Goal: Information Seeking & Learning: Learn about a topic

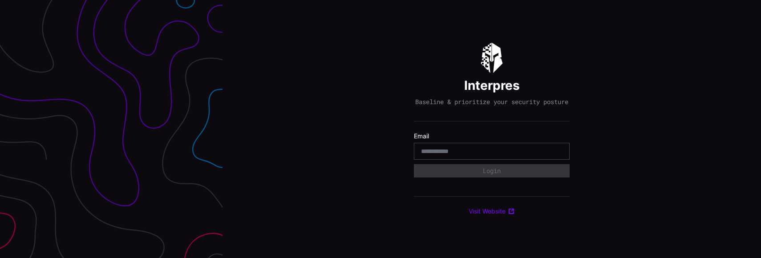
click at [479, 155] on input "email" at bounding box center [491, 151] width 141 height 8
type input "**********"
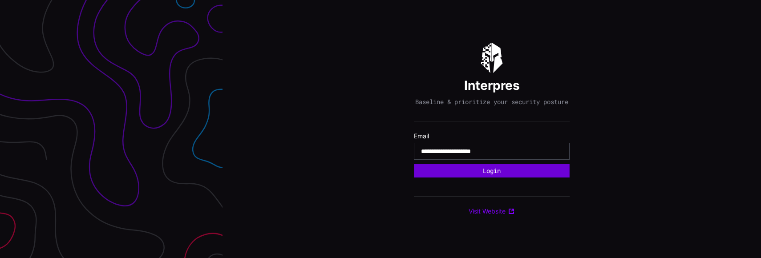
click at [523, 176] on button "Login" at bounding box center [492, 170] width 156 height 13
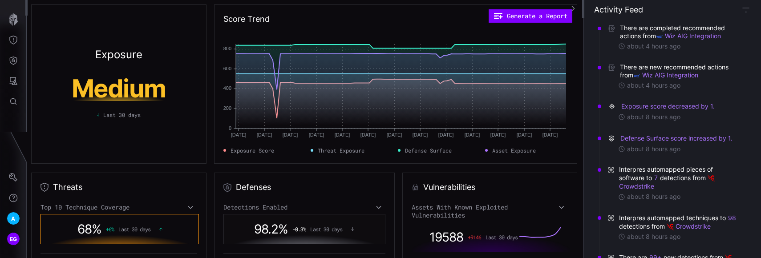
click at [587, 234] on div "There are completed recommended actions from Wiz AIG Integration about 4 hours …" at bounding box center [672, 138] width 178 height 240
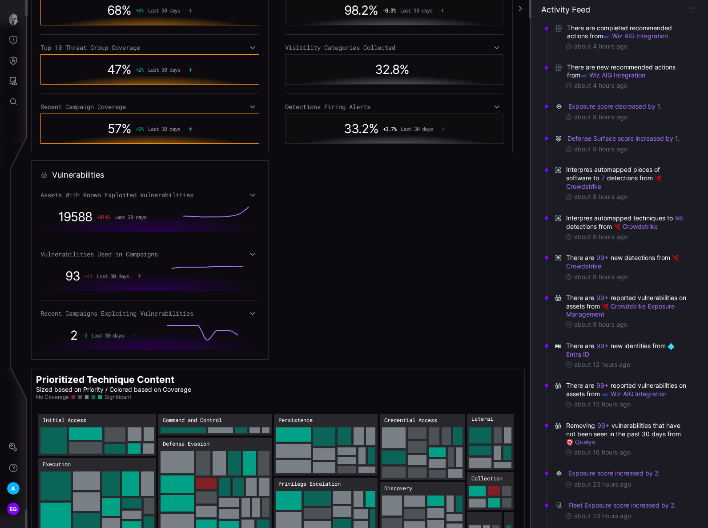
scroll to position [323, 0]
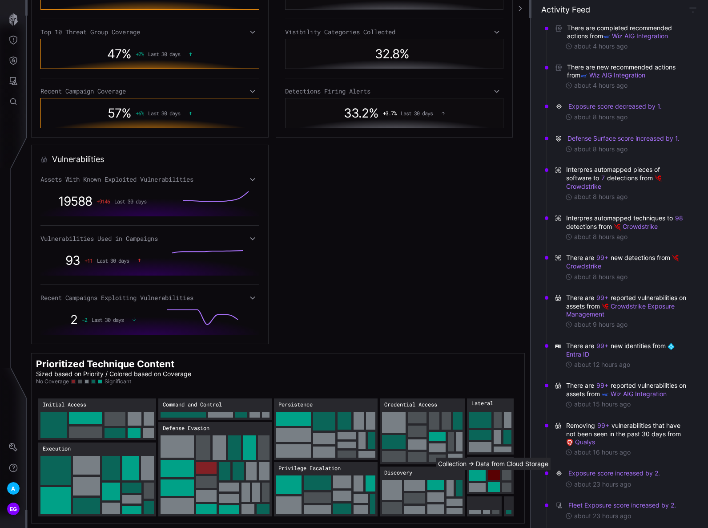
click at [495, 258] on rect "Collection → Collection:Data from Cloud Storage: 24" at bounding box center [494, 475] width 12 height 10
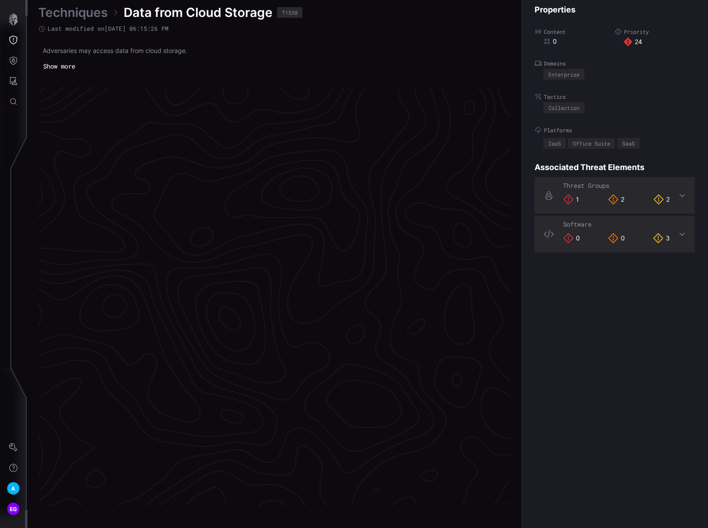
scroll to position [1796, 435]
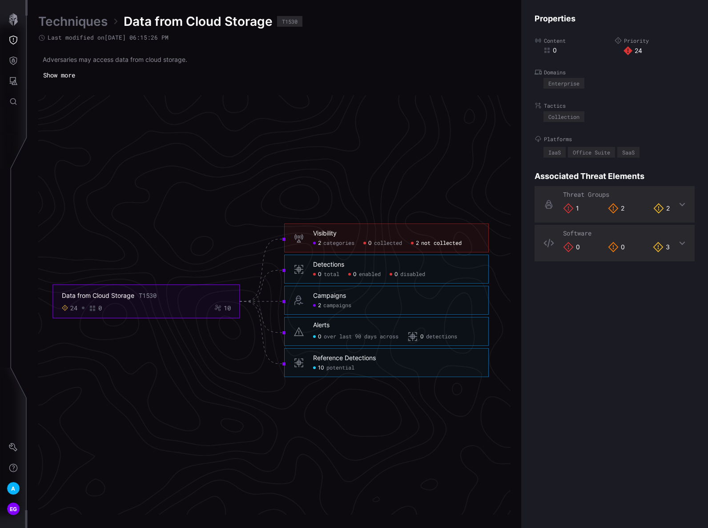
click at [429, 243] on span "not collected" at bounding box center [441, 243] width 40 height 7
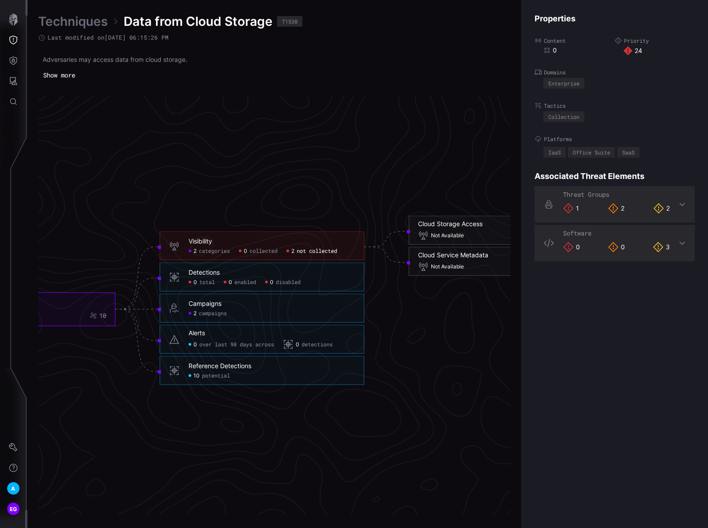
click at [302, 138] on icon "Data from Cloud Storage T1530 24 0 10 Visibility 2 categories 0 collected 2 not…" at bounding box center [271, 301] width 1335 height 4005
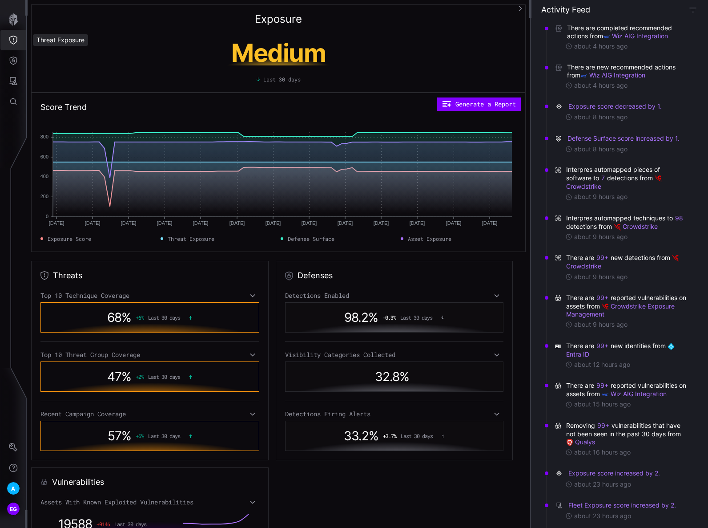
click at [16, 37] on icon "Threat Exposure" at bounding box center [13, 40] width 9 height 9
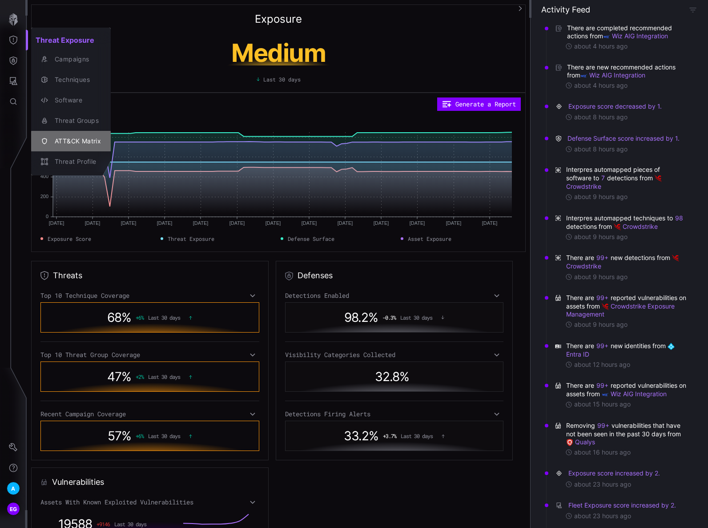
click at [68, 139] on div "ATT&CK Matrix" at bounding box center [75, 141] width 51 height 11
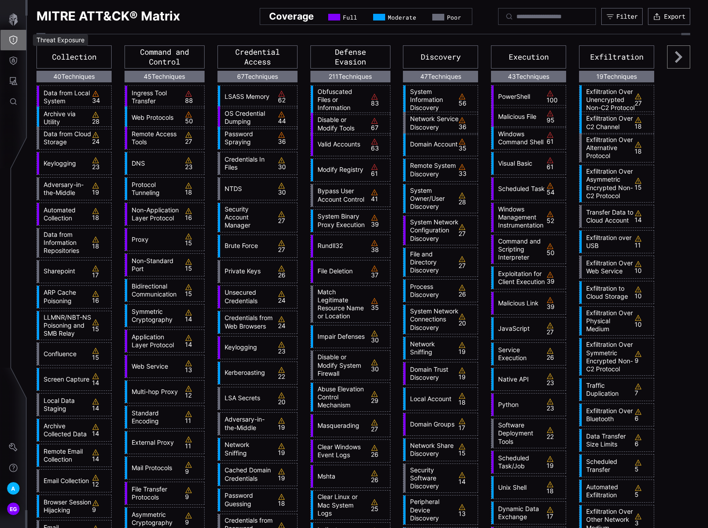
click at [8, 38] on button "Threat Exposure" at bounding box center [13, 40] width 26 height 20
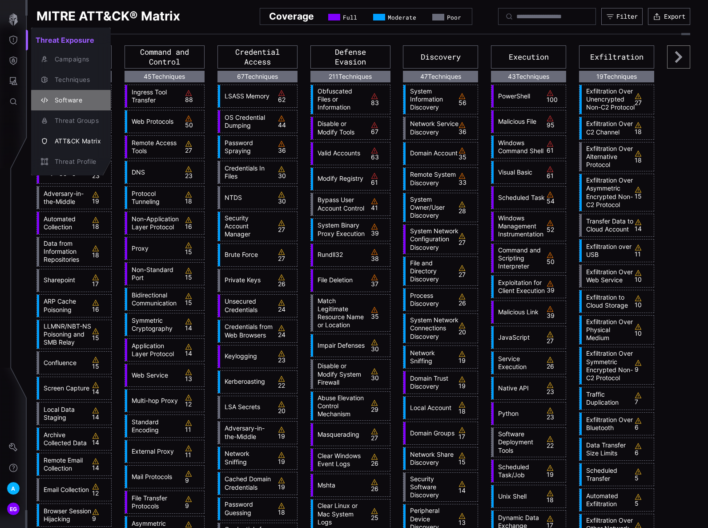
click at [72, 97] on div "Software" at bounding box center [75, 100] width 51 height 11
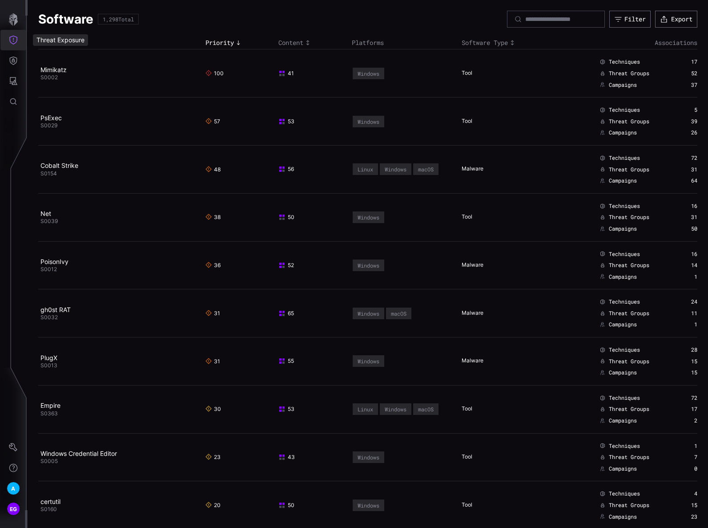
click at [11, 38] on icon "Threat Exposure" at bounding box center [13, 40] width 9 height 9
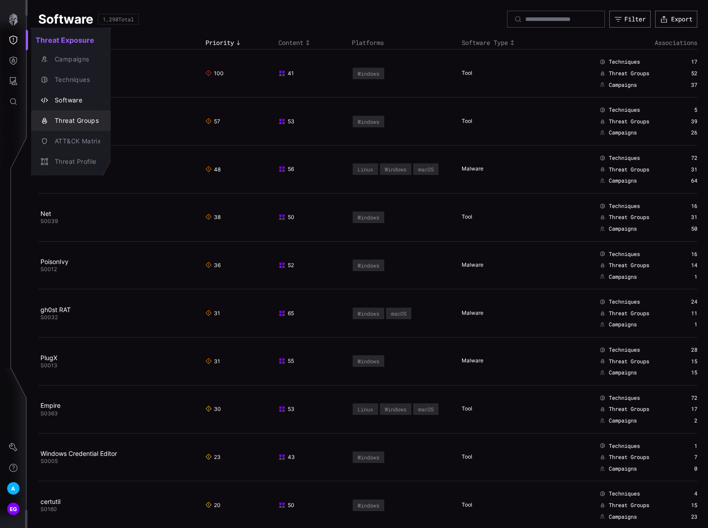
click at [77, 119] on div "Threat Groups" at bounding box center [75, 120] width 51 height 11
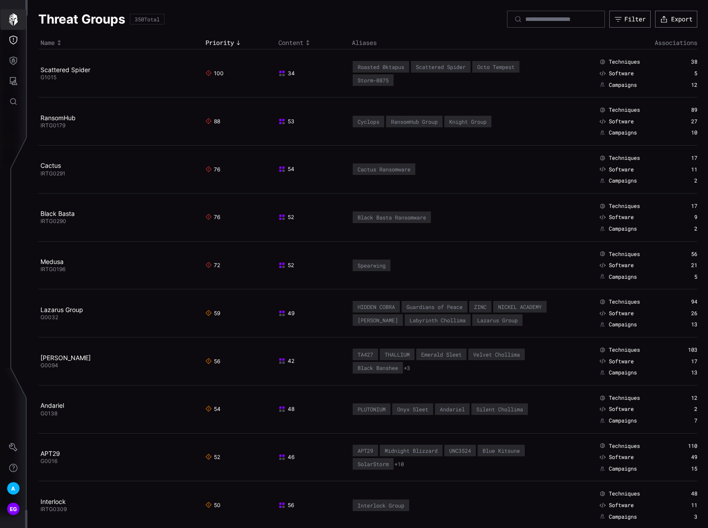
click at [16, 17] on icon "button" at bounding box center [13, 19] width 9 height 12
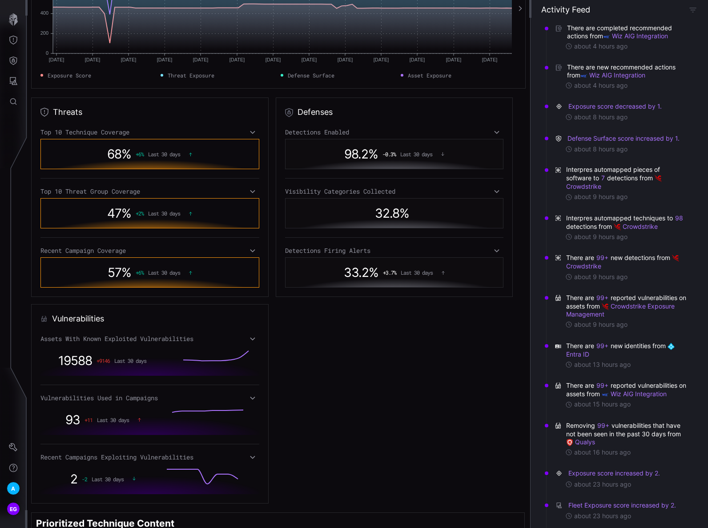
scroll to position [222, 0]
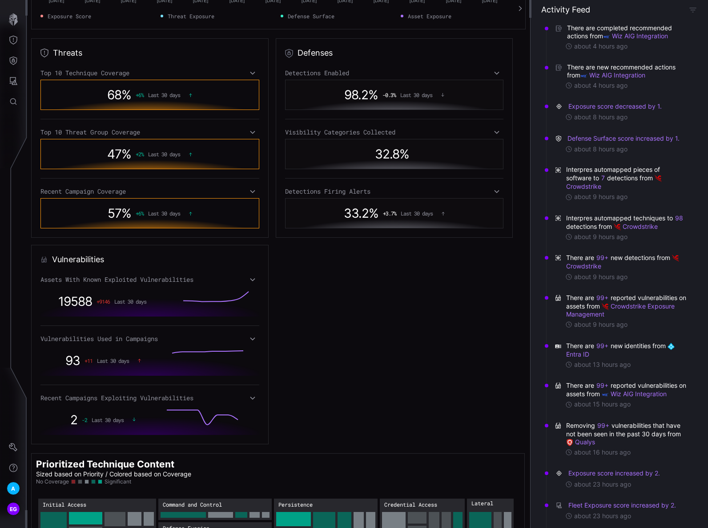
click at [252, 258] on icon at bounding box center [252, 338] width 5 height 3
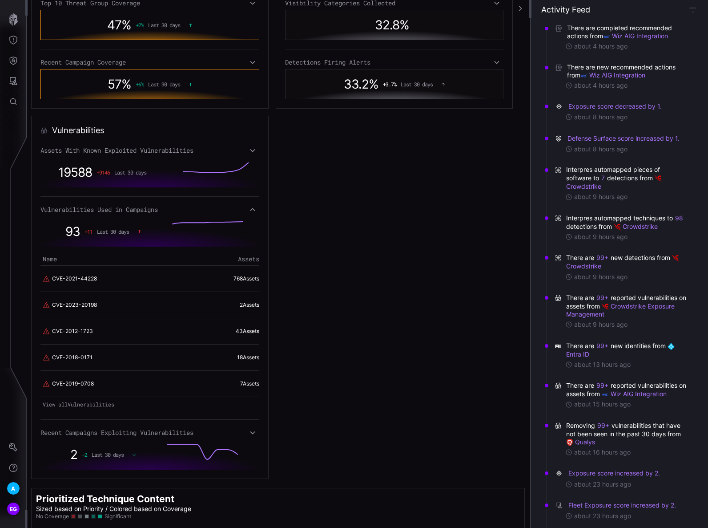
scroll to position [356, 0]
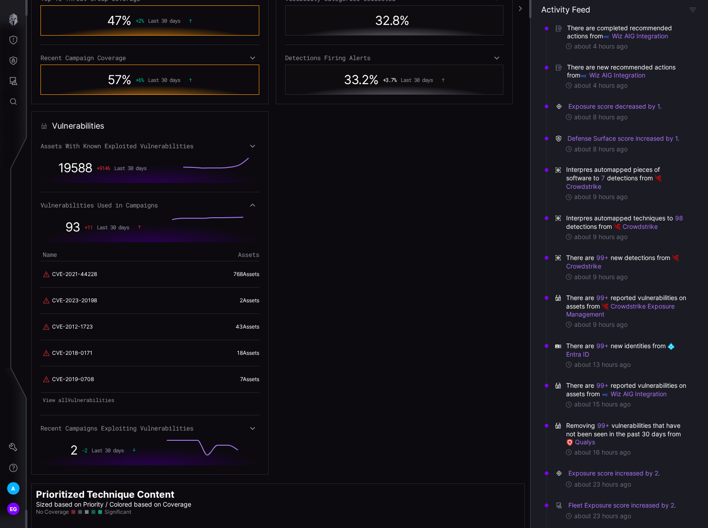
click at [70, 258] on link "View all Vulnerabilities" at bounding box center [149, 399] width 219 height 12
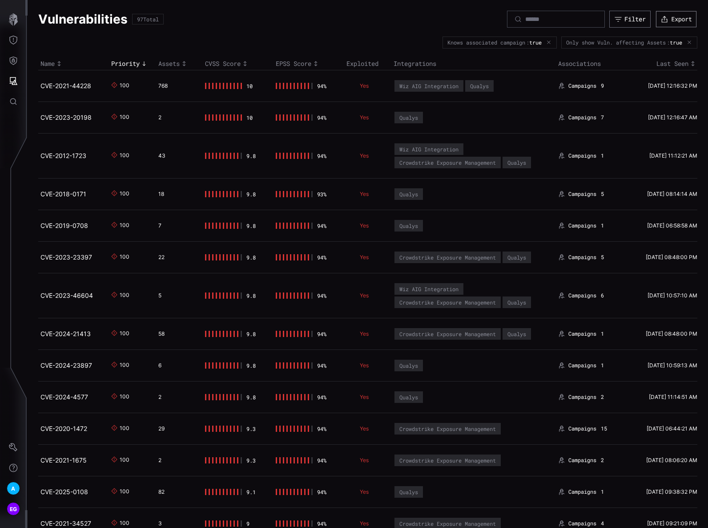
click at [674, 16] on button "Export" at bounding box center [676, 19] width 40 height 16
click at [344, 27] on div "Vulnerabilities 97 Total Filter Export" at bounding box center [367, 19] width 659 height 17
click at [306, 25] on div "Vulnerabilities 97 Total Filter Export" at bounding box center [367, 19] width 659 height 17
click at [14, 129] on div at bounding box center [14, 83] width 28 height 170
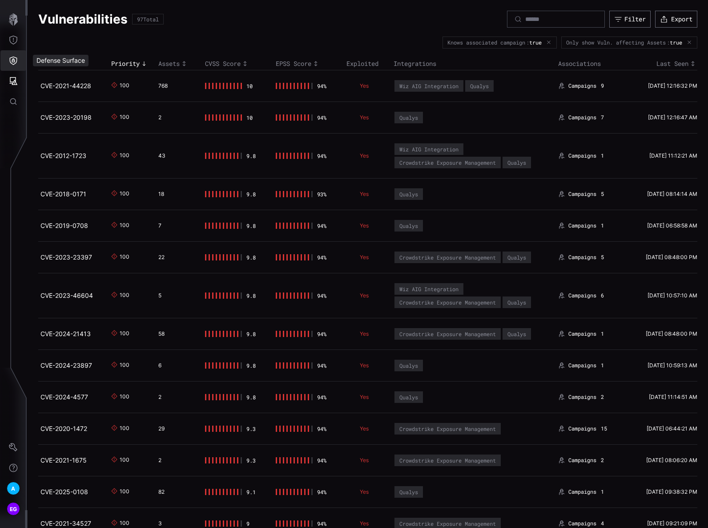
click at [11, 62] on icon "Defense Surface" at bounding box center [13, 60] width 9 height 9
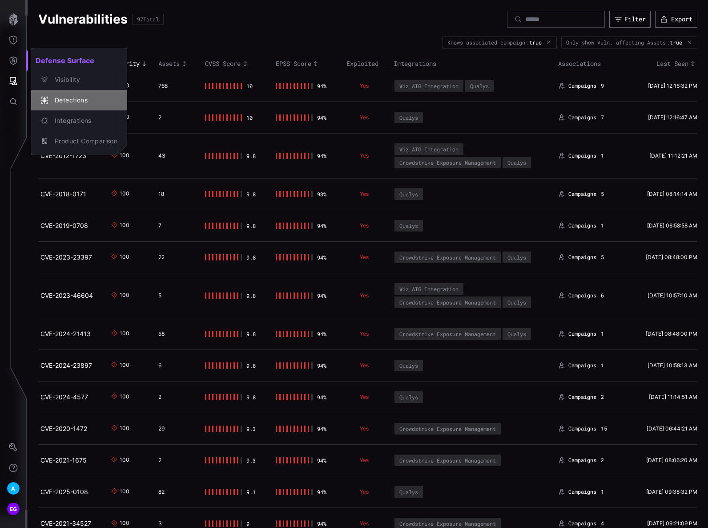
click at [82, 97] on div "Detections" at bounding box center [83, 100] width 67 height 11
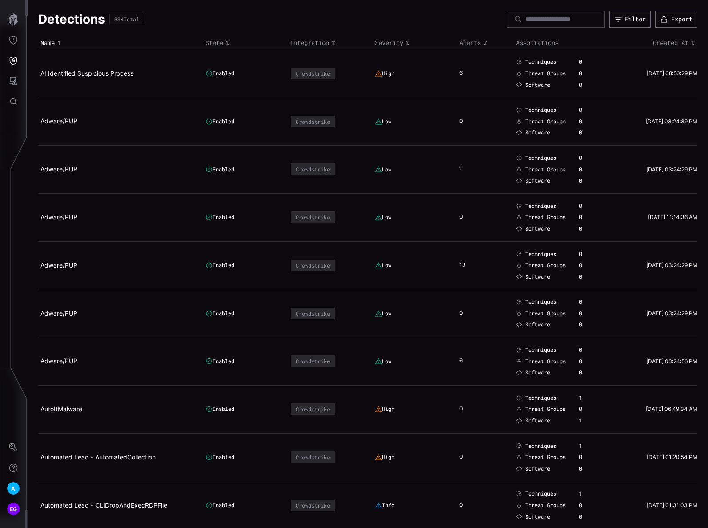
click at [408, 44] on icon "Toggle sort direction" at bounding box center [407, 42] width 7 height 7
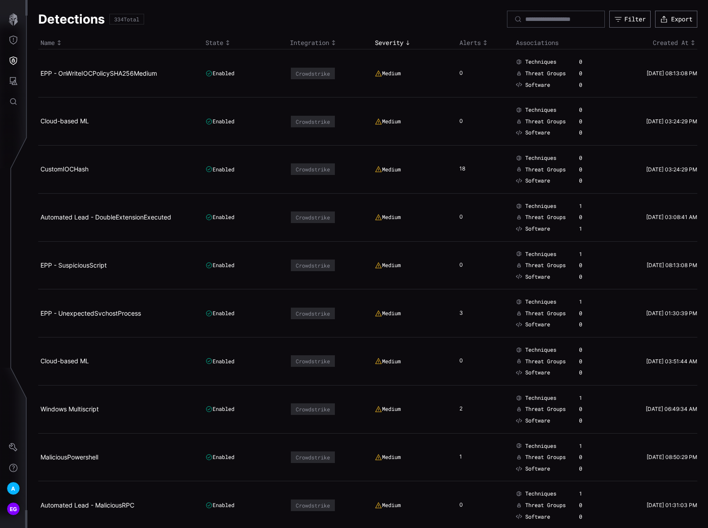
click at [408, 40] on icon "Toggle sort direction" at bounding box center [407, 42] width 7 height 7
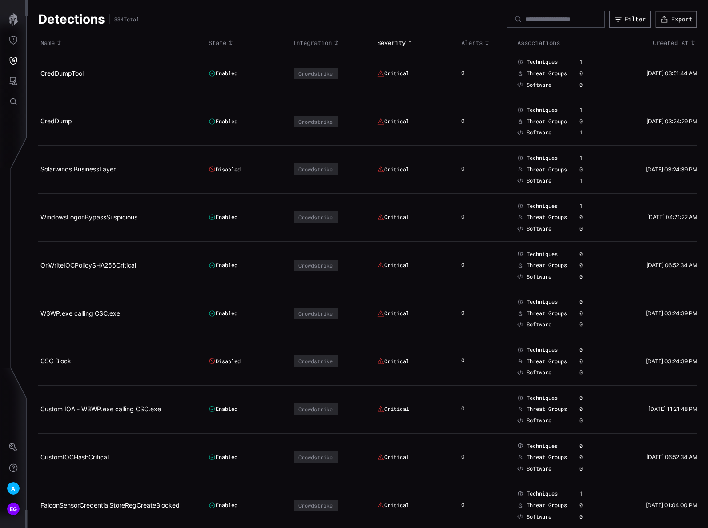
click at [670, 17] on button "Export" at bounding box center [677, 19] width 42 height 17
click at [16, 55] on button "Defense Surface" at bounding box center [13, 60] width 26 height 20
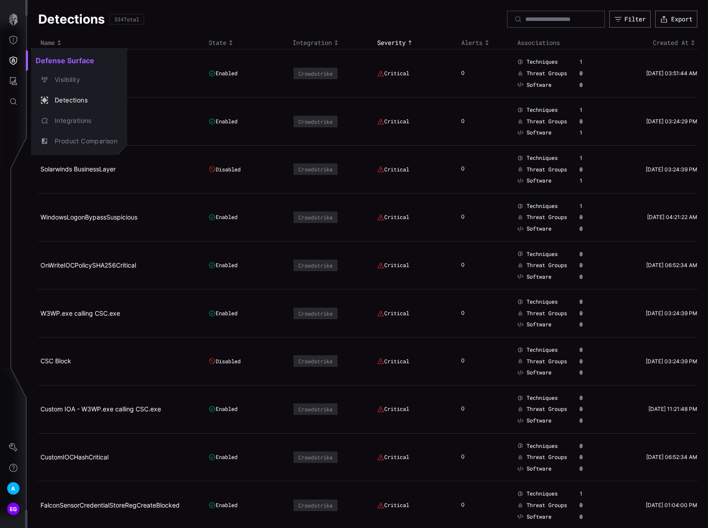
click at [16, 83] on div at bounding box center [354, 264] width 708 height 528
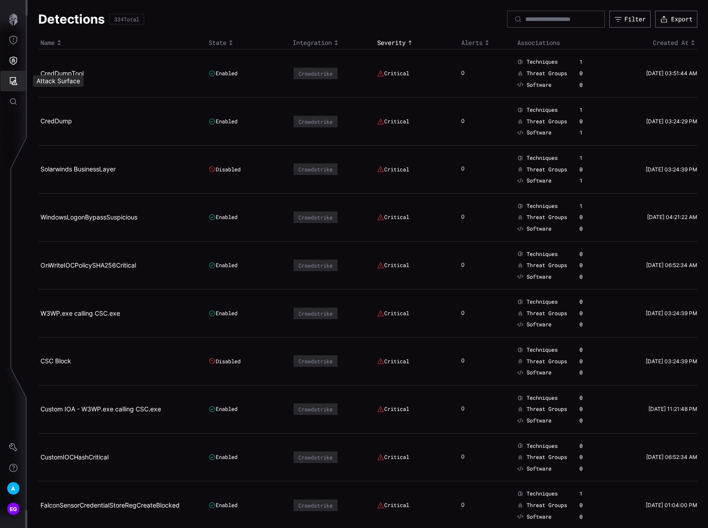
click at [15, 81] on icon "Attack Surface" at bounding box center [14, 81] width 8 height 8
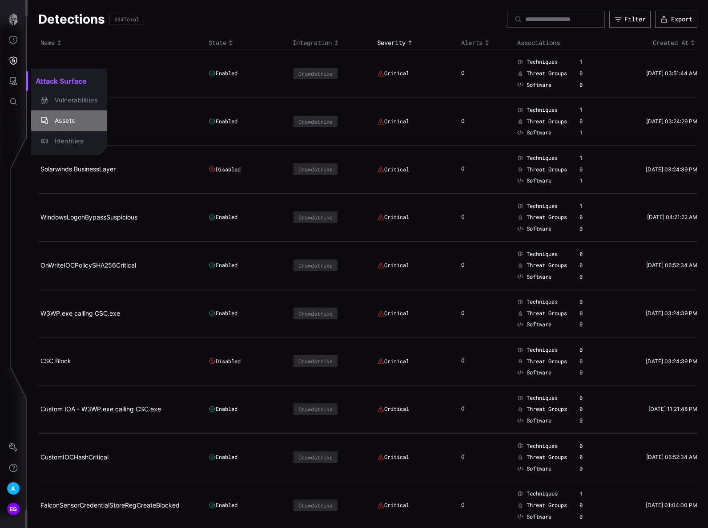
click at [73, 122] on div "Assets" at bounding box center [73, 120] width 47 height 11
